Goal: Navigation & Orientation: Go to known website

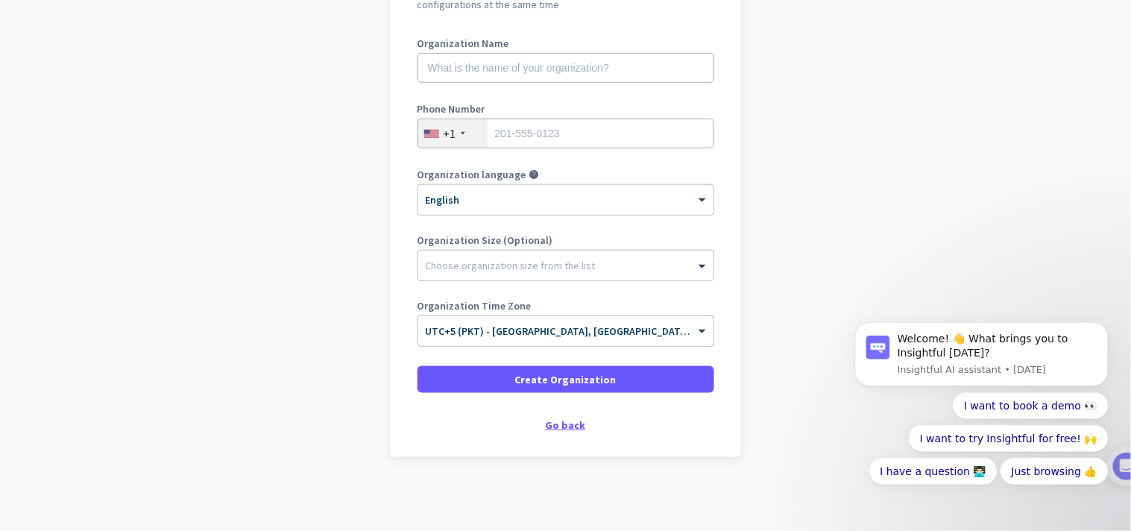
click at [563, 423] on div "Go back" at bounding box center [565, 425] width 297 height 10
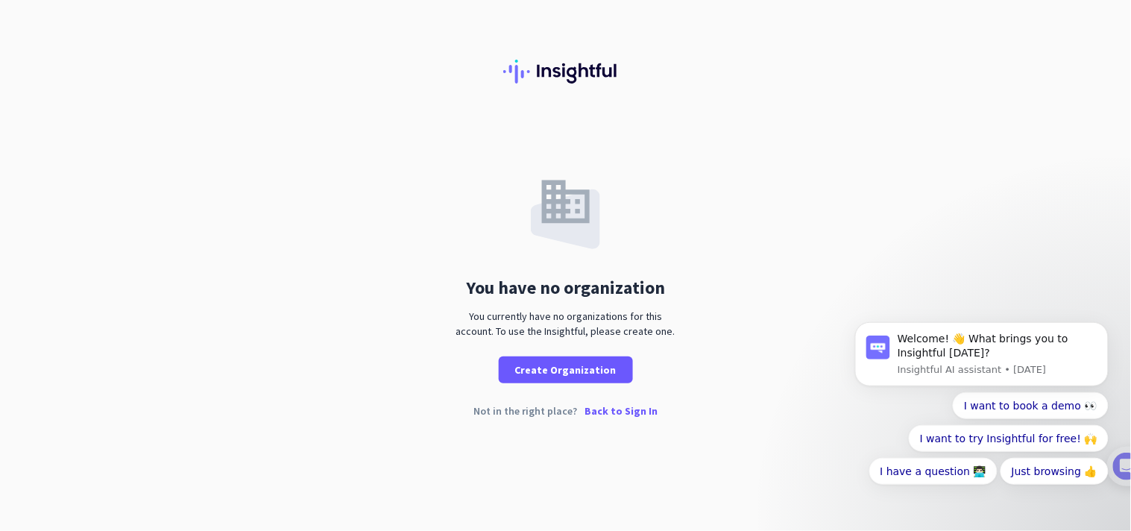
click at [608, 408] on p "Back to Sign In" at bounding box center [620, 410] width 73 height 10
